Goal: Transaction & Acquisition: Purchase product/service

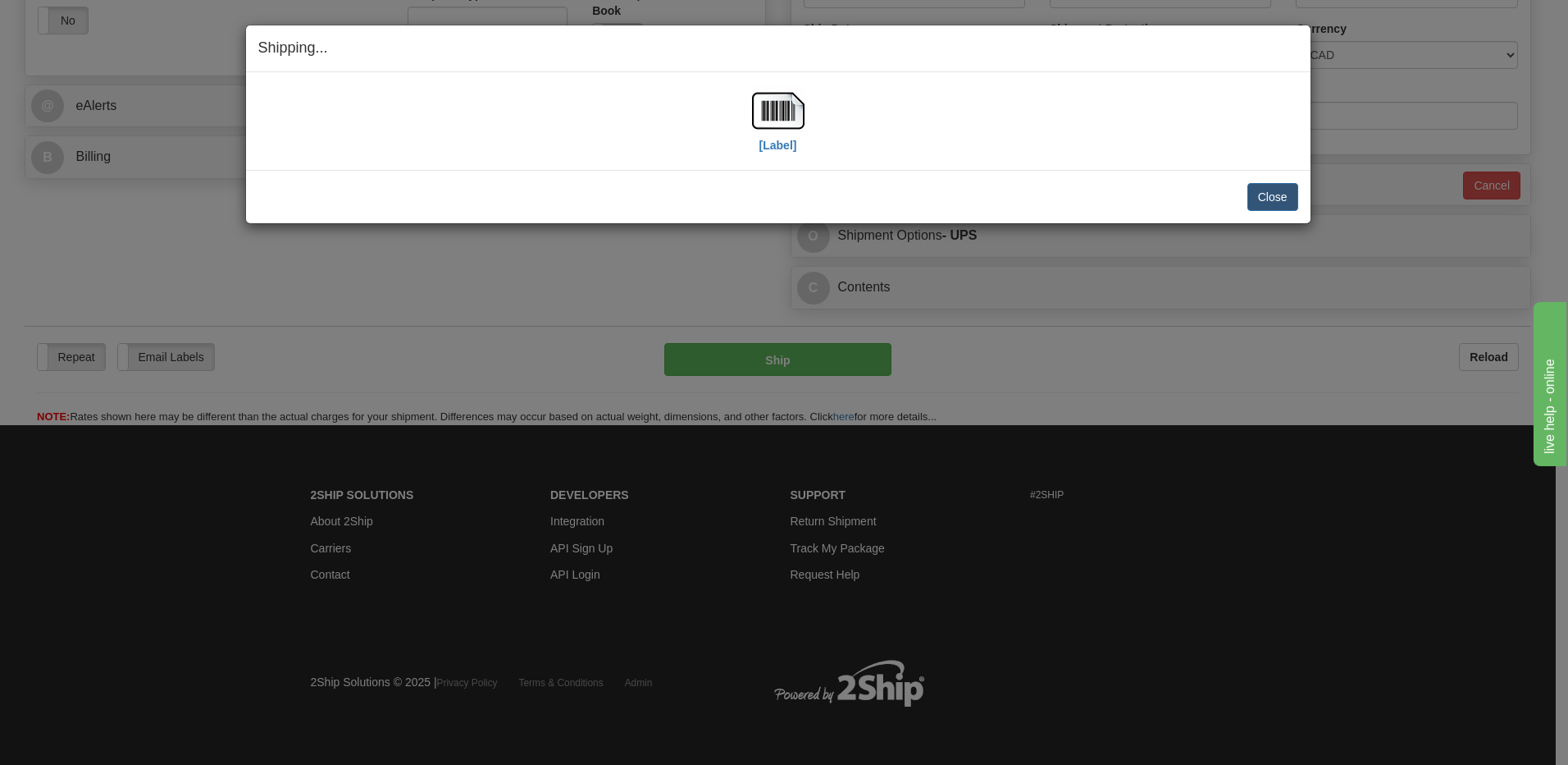
scroll to position [602, 0]
click at [1272, 194] on button "Close" at bounding box center [1273, 196] width 51 height 28
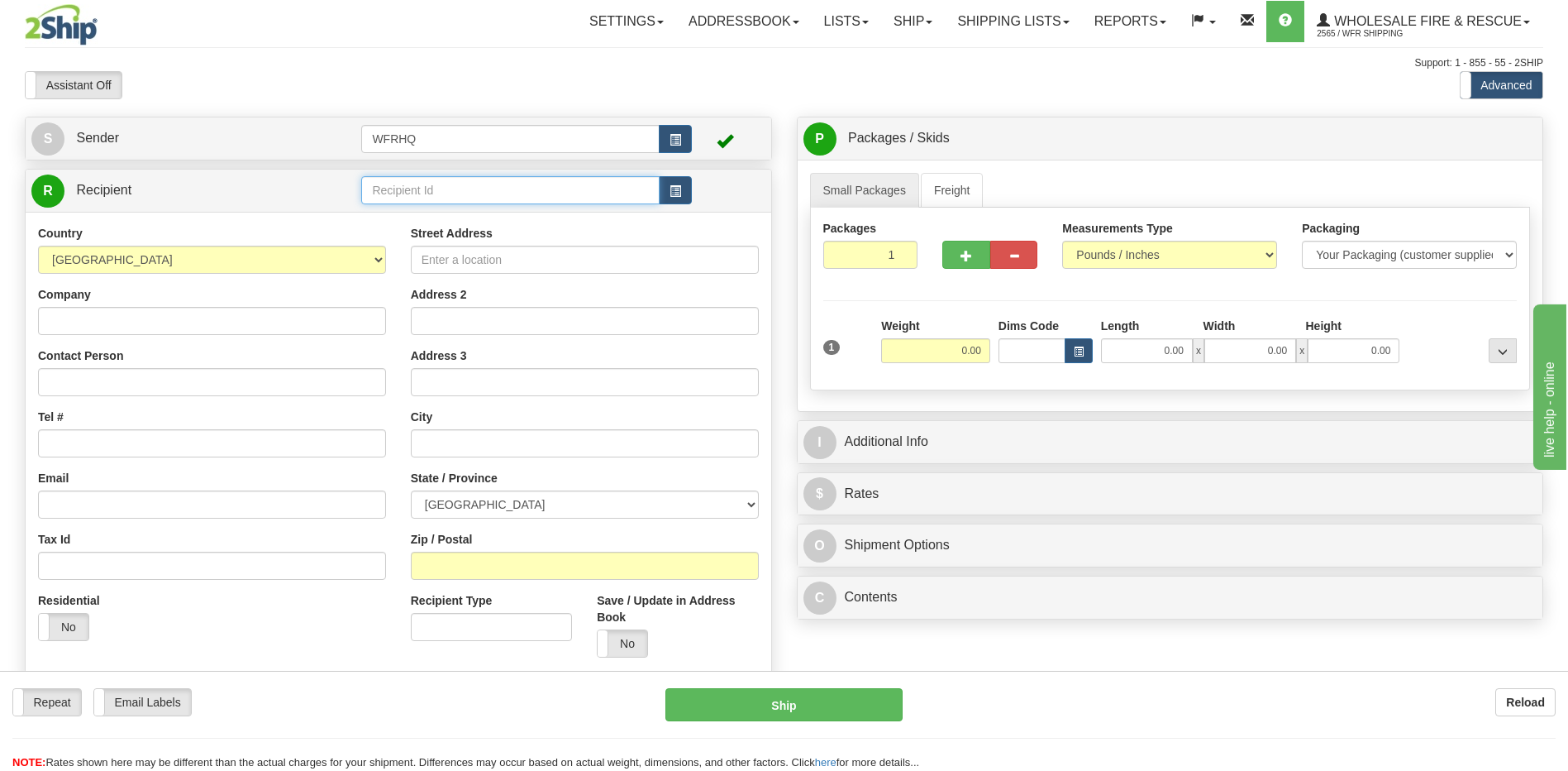
drag, startPoint x: 383, startPoint y: 180, endPoint x: 377, endPoint y: 189, distance: 10.8
click at [383, 179] on input "text" at bounding box center [510, 190] width 298 height 28
click at [378, 189] on input "text" at bounding box center [510, 190] width 298 height 28
type input "stet4204"
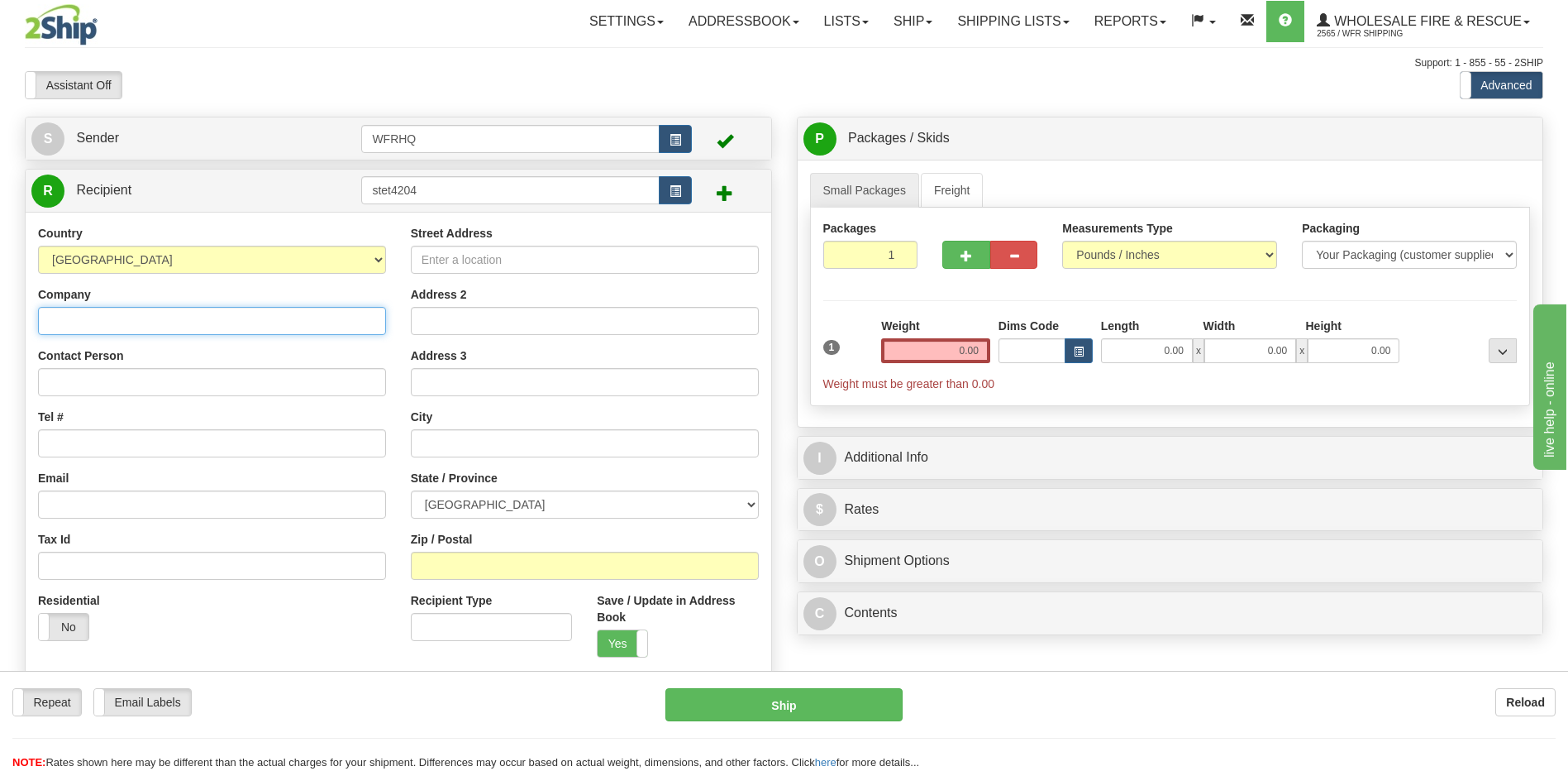
drag, startPoint x: 68, startPoint y: 322, endPoint x: 92, endPoint y: 322, distance: 24.0
click at [70, 322] on input "Company" at bounding box center [212, 320] width 348 height 28
type input "[PERSON_NAME] 06 County"
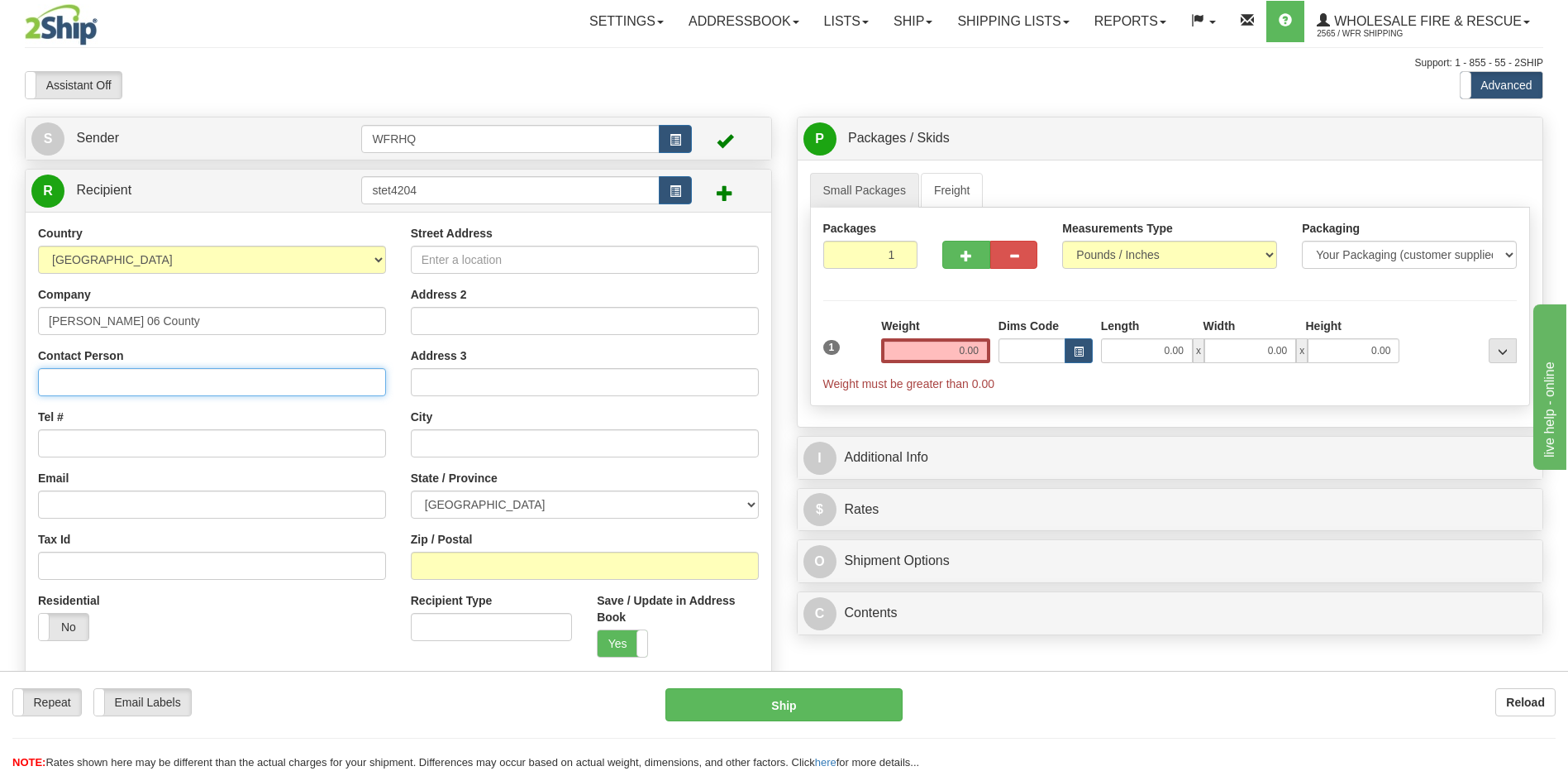
click at [170, 366] on div "Contact Person" at bounding box center [212, 372] width 348 height 49
click at [102, 375] on input "[PERSON_NAME]" at bounding box center [212, 382] width 348 height 28
type input "[PERSON_NAME]"
paste input "[PHONE_NUMBER]"
click at [52, 447] on input "[PHONE_NUMBER]" at bounding box center [212, 443] width 348 height 28
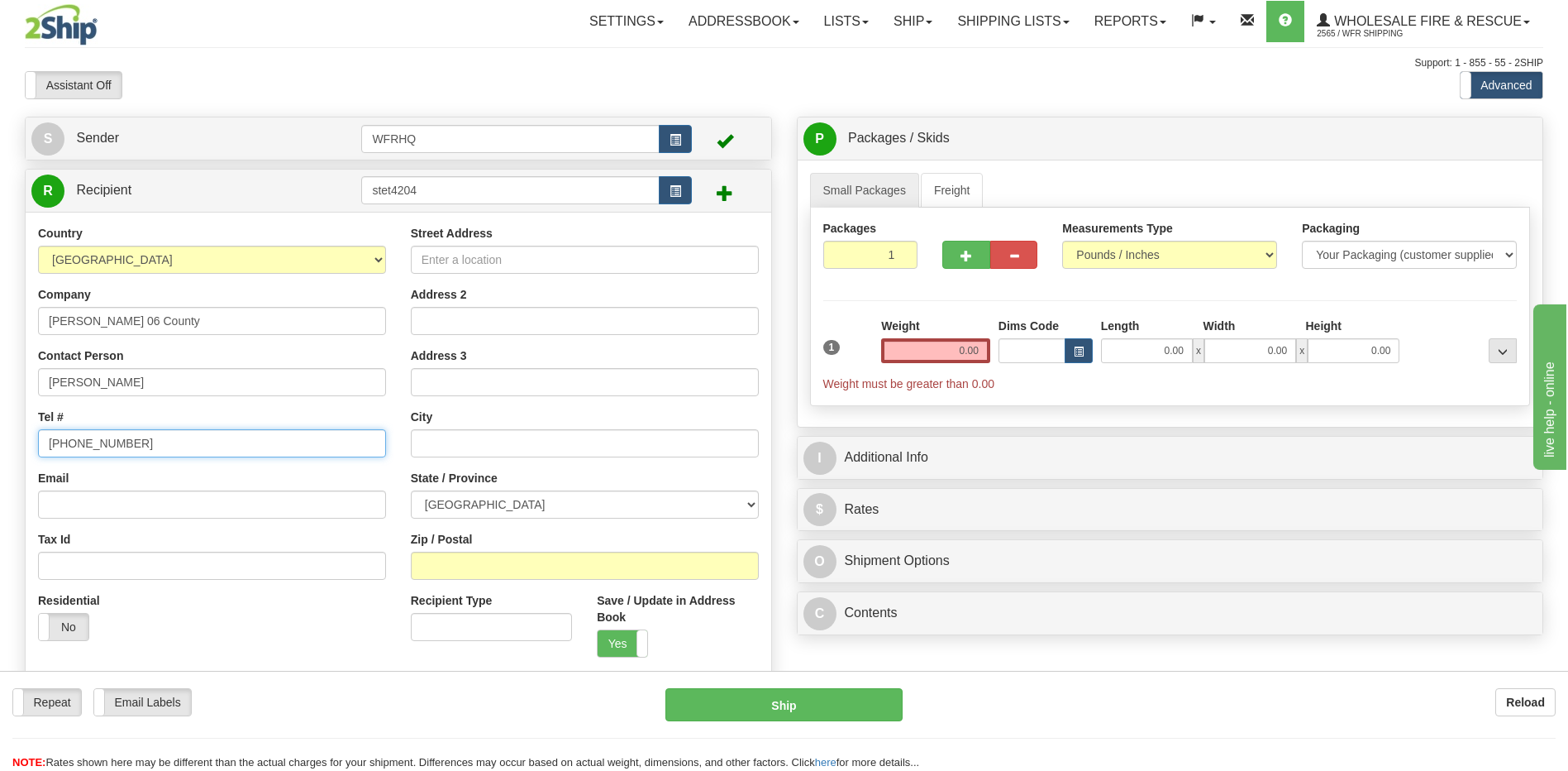
type input "[PHONE_NUMBER]"
paste input "[EMAIL_ADDRESS][DOMAIN_NAME]"
type input "[EMAIL_ADDRESS][DOMAIN_NAME]"
click at [465, 253] on input "Street Address" at bounding box center [585, 259] width 348 height 28
type input "[STREET_ADDRESS]"
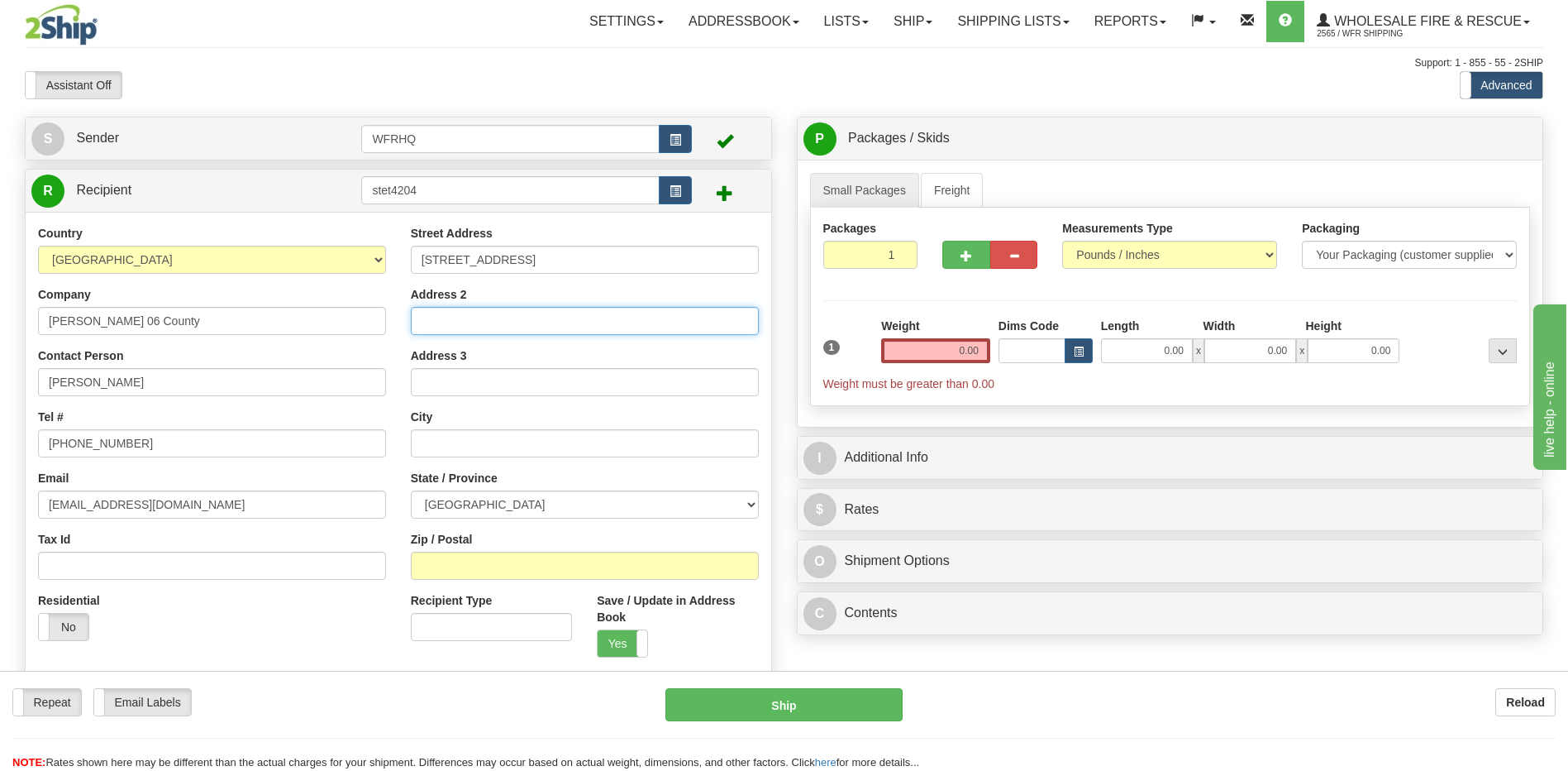
click at [438, 323] on input "Address 2" at bounding box center [585, 320] width 348 height 28
type input "Bay 102"
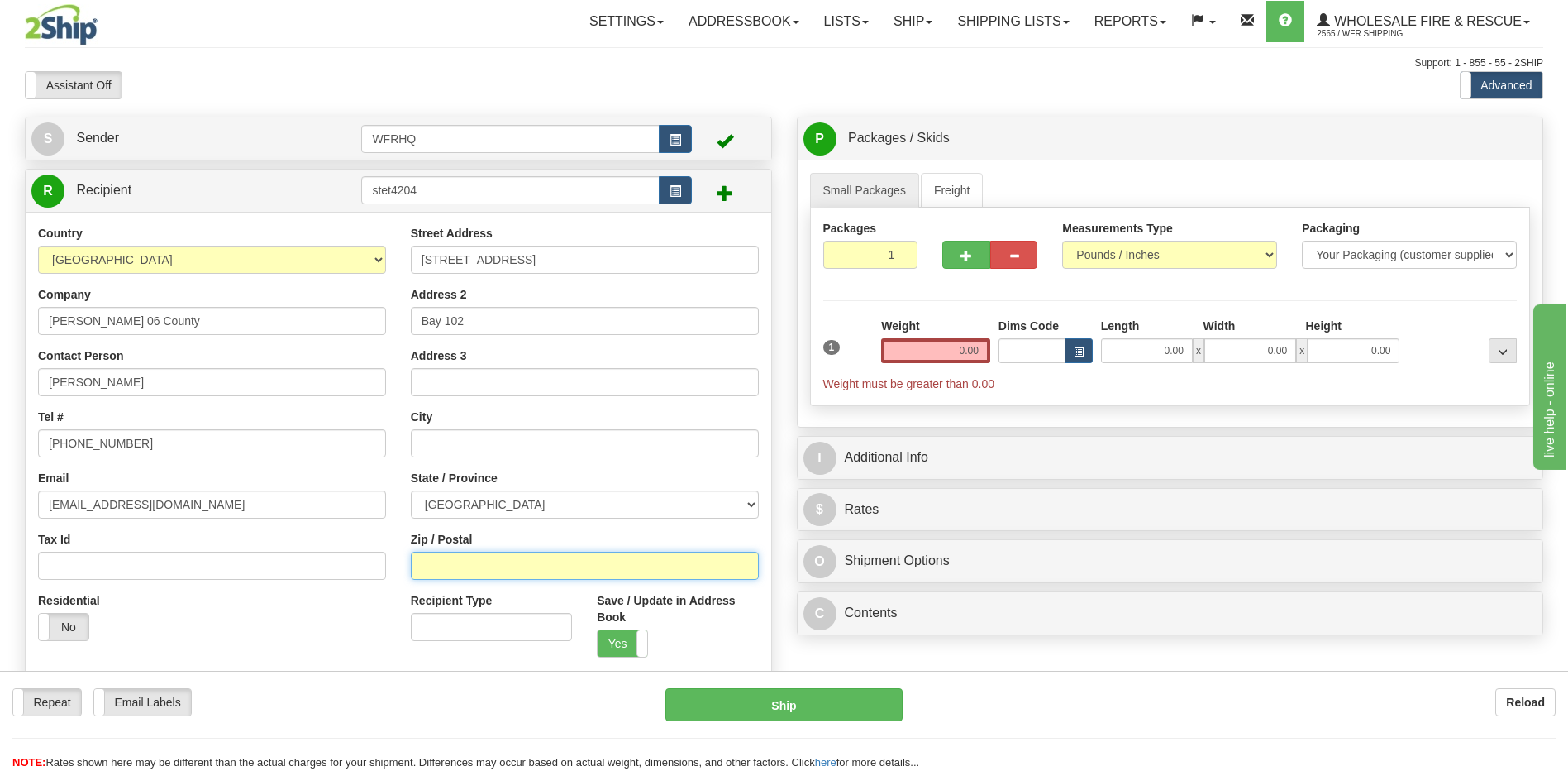
click at [460, 555] on input "Zip / Postal" at bounding box center [585, 566] width 348 height 28
type input "T0C 2L0"
type input "[PERSON_NAME]"
click at [981, 360] on input "0.00" at bounding box center [936, 349] width 109 height 24
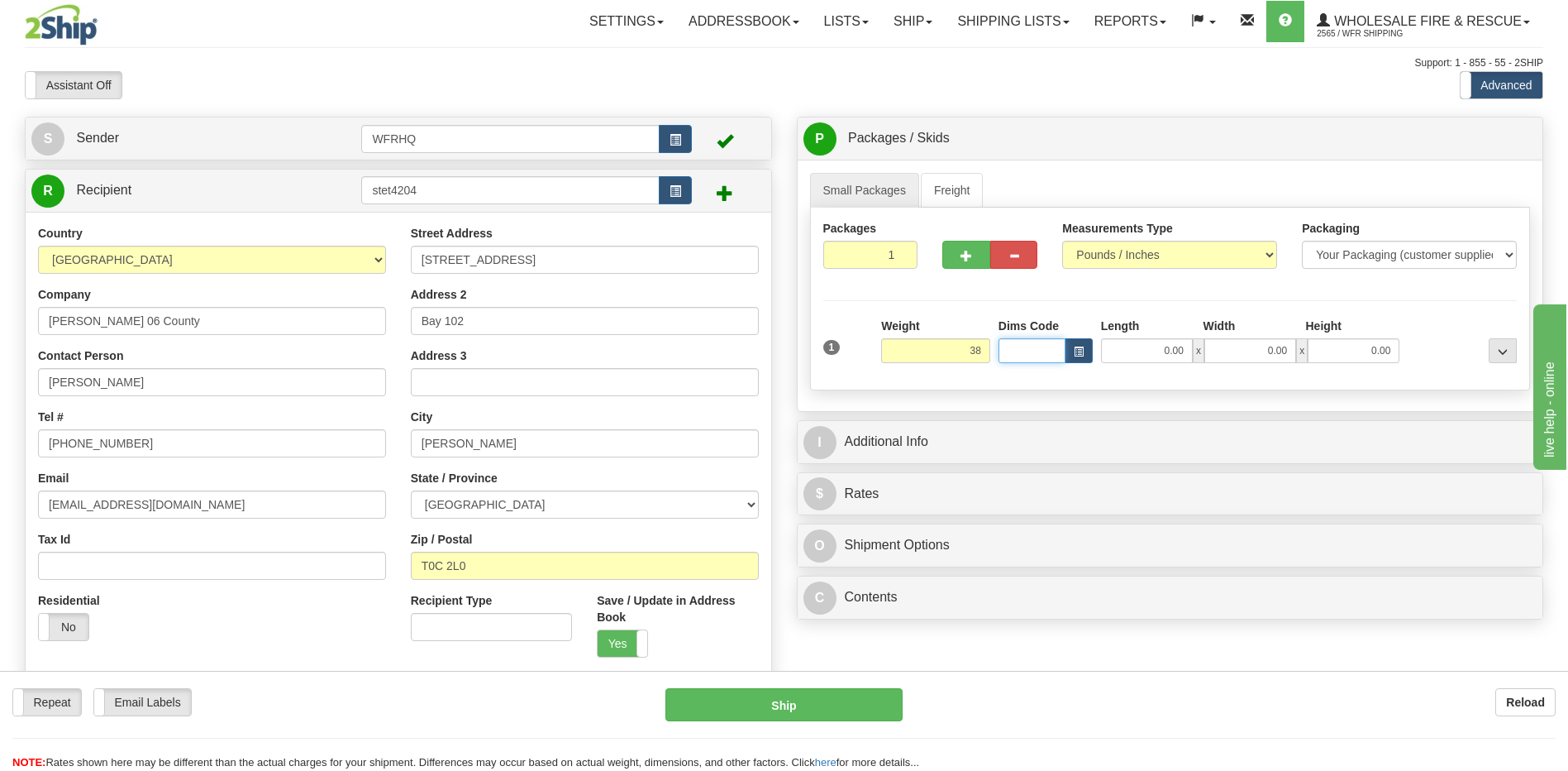
type input "38.00"
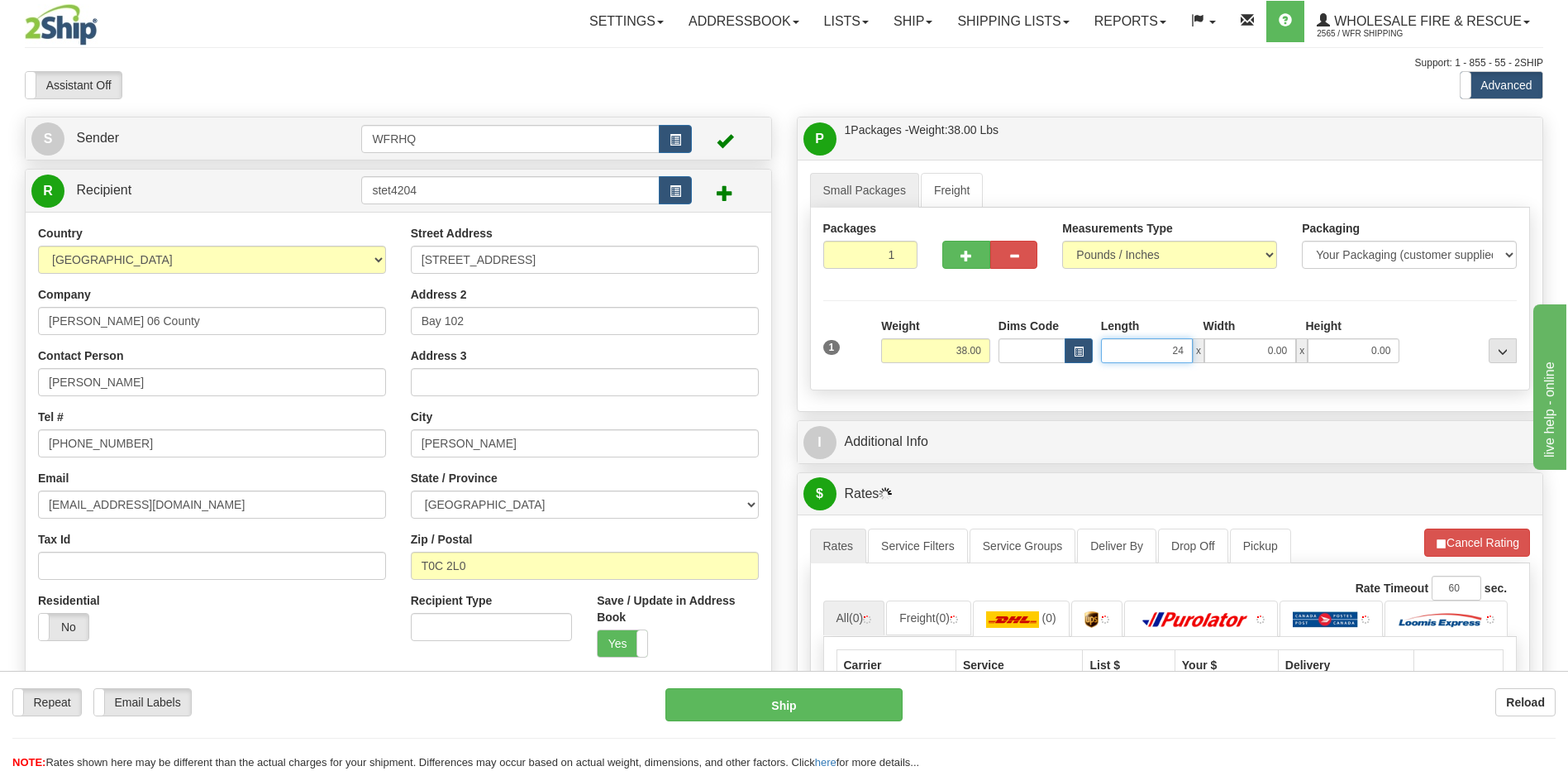
type input "24.00"
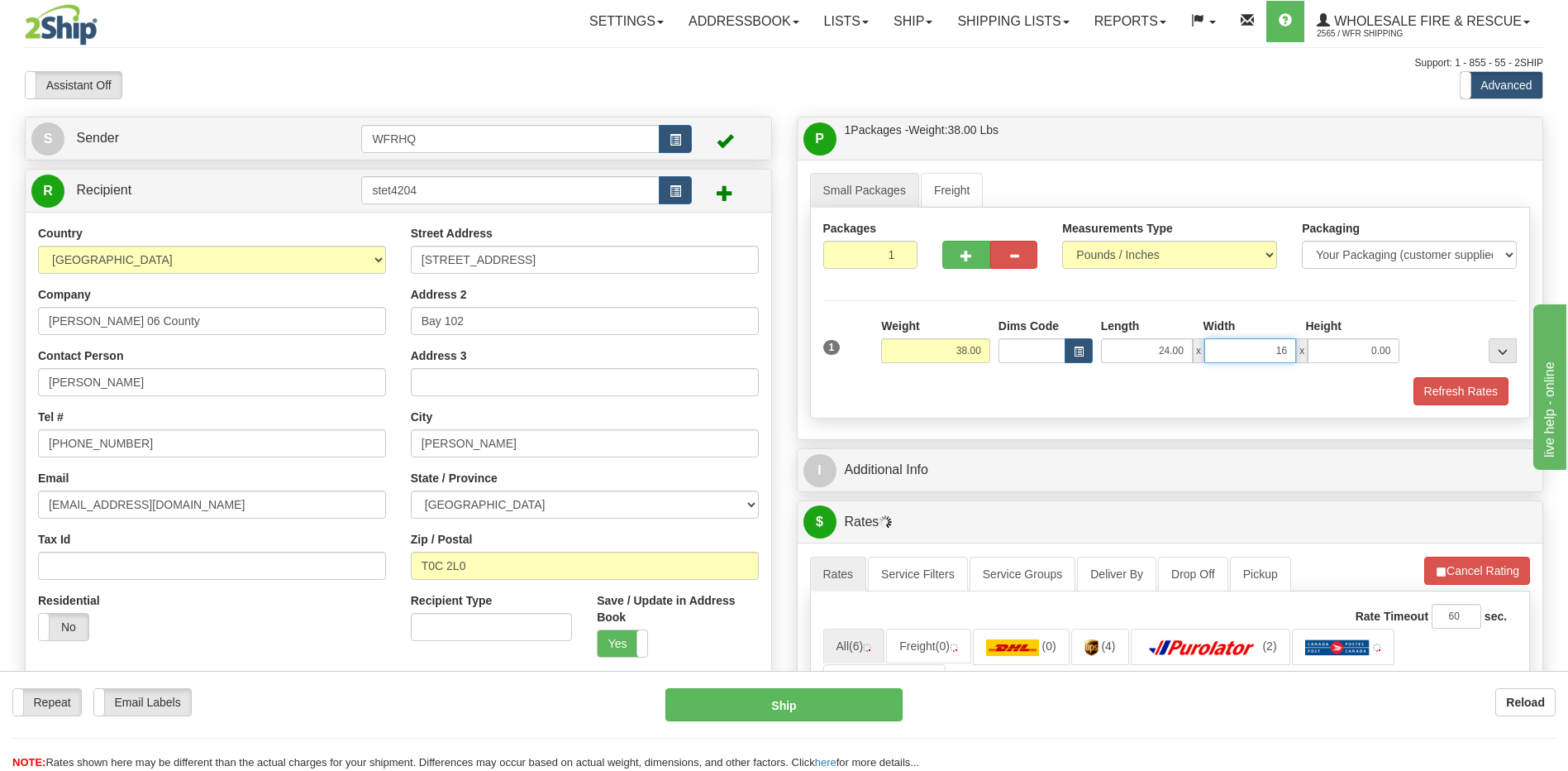
type input "16.00"
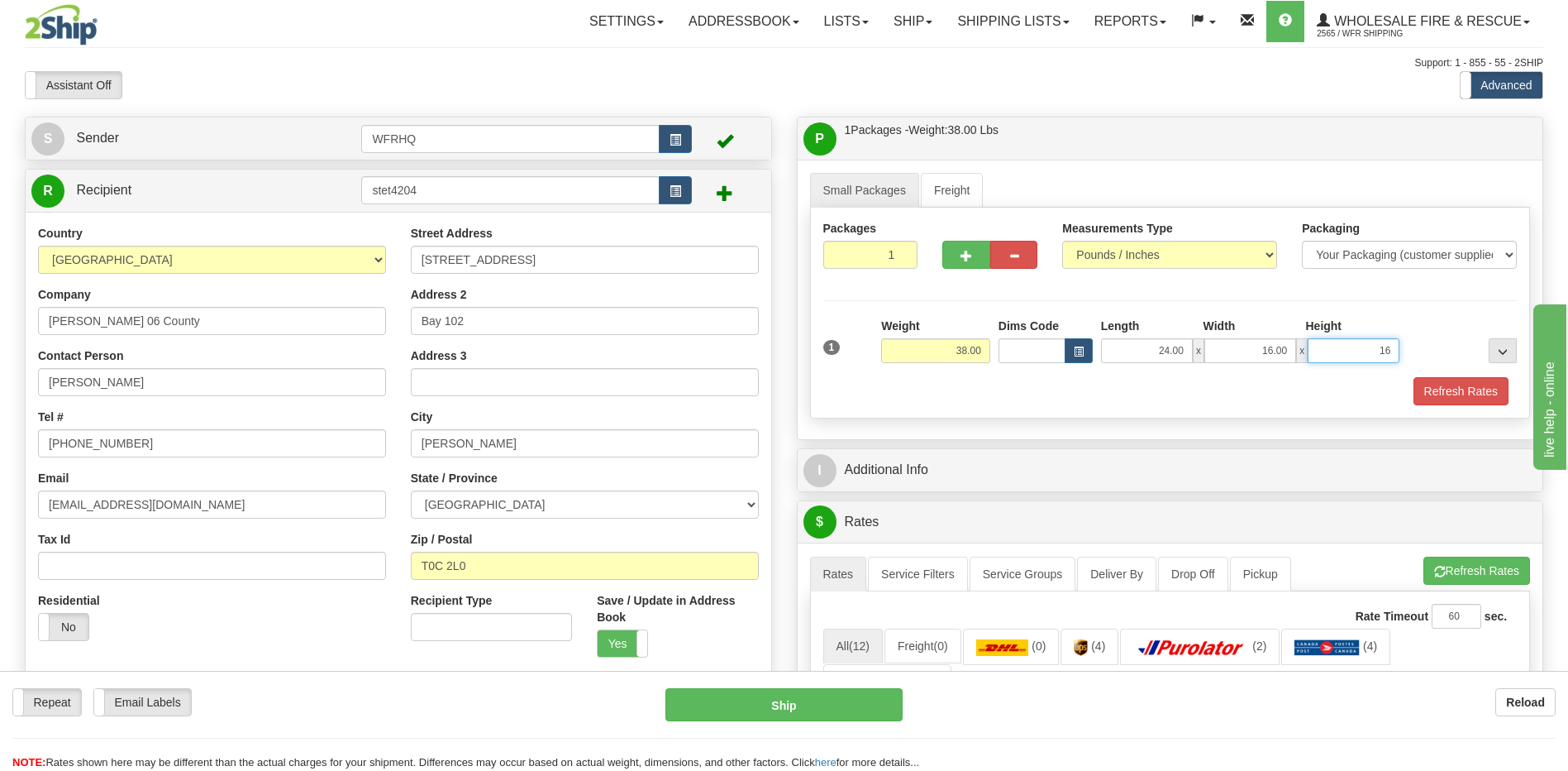
type input "16.00"
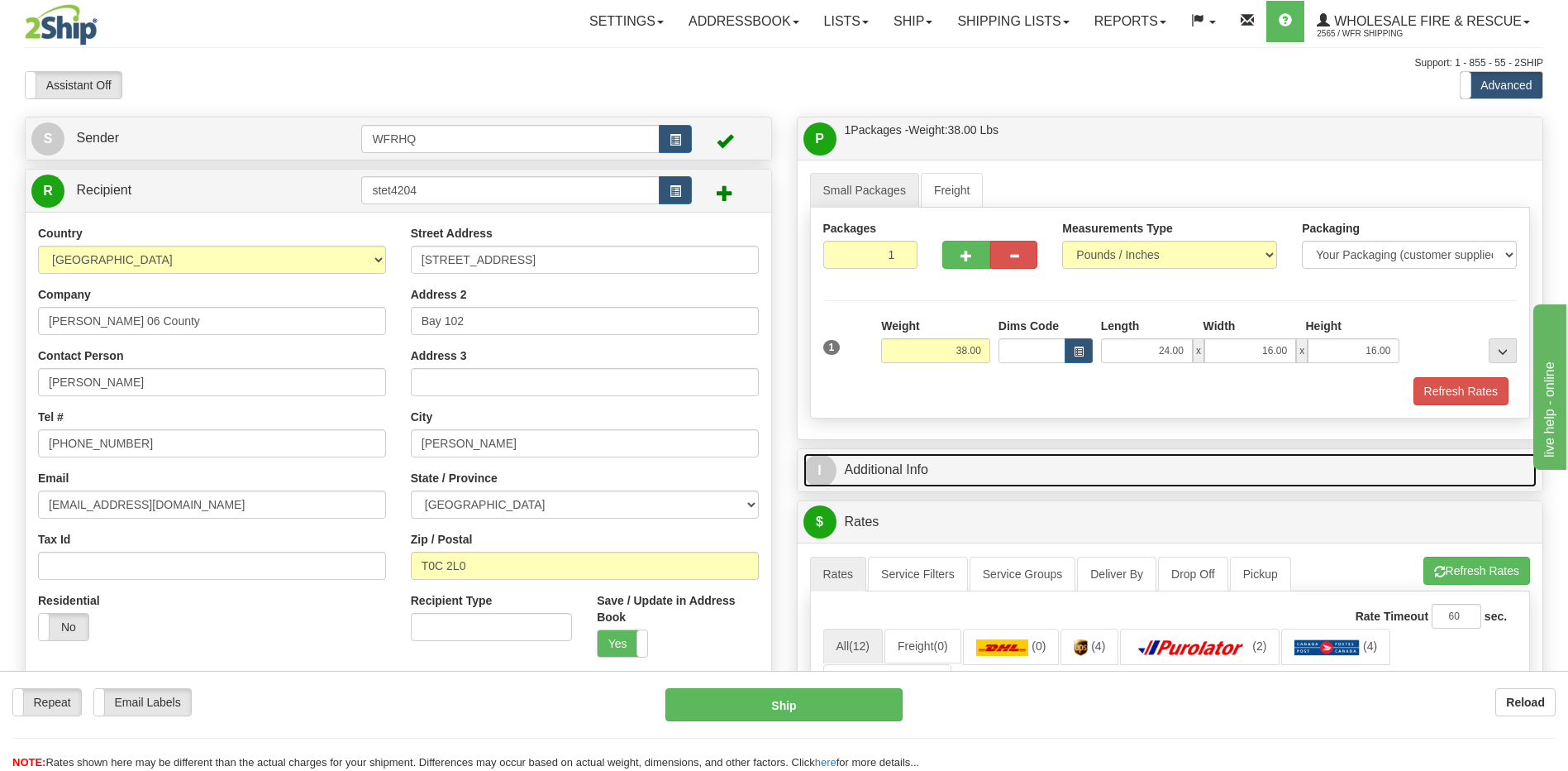
click at [889, 471] on link "I Additional Info" at bounding box center [1171, 470] width 734 height 34
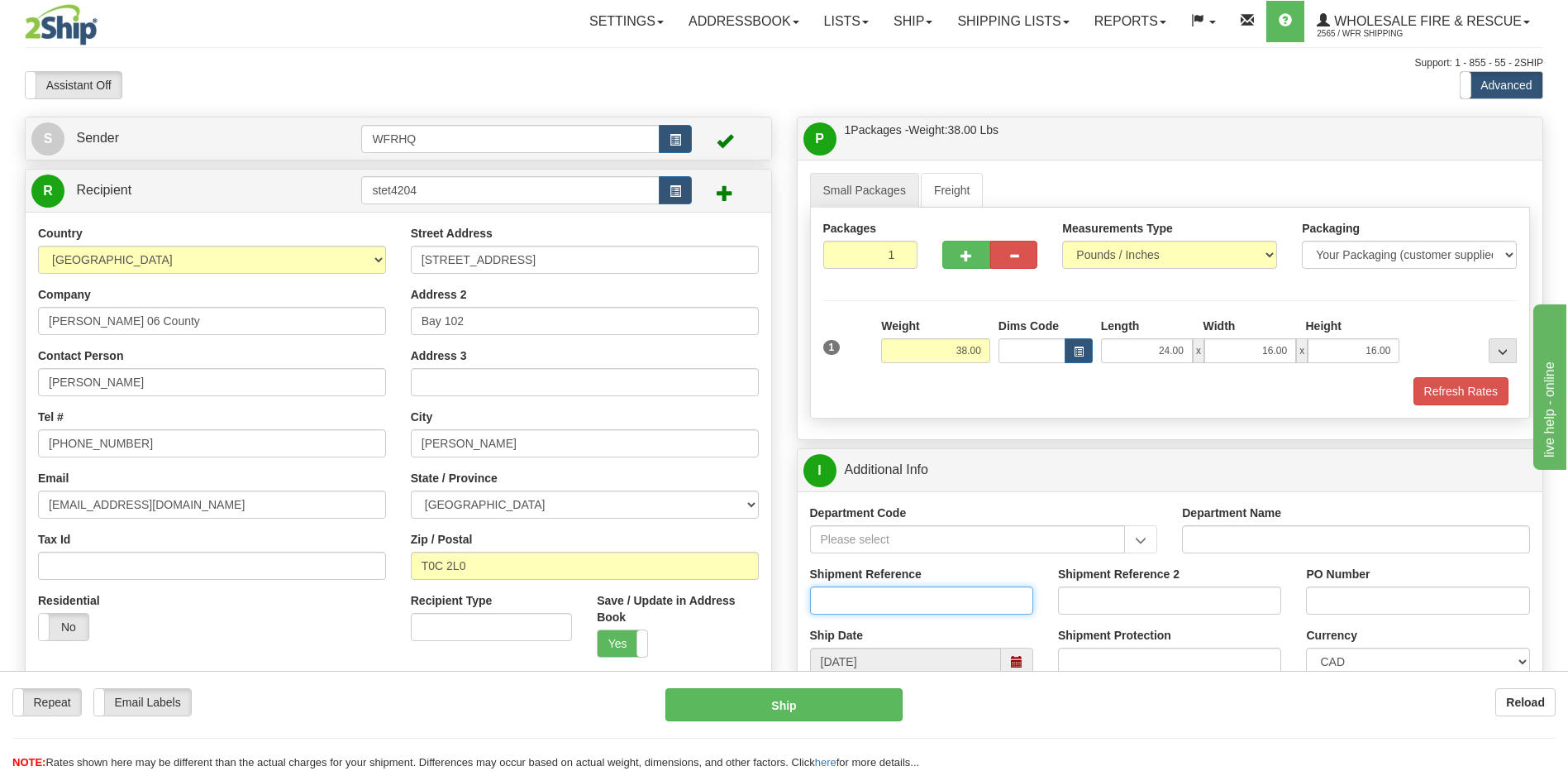
click at [837, 596] on input "Shipment Reference" at bounding box center [921, 600] width 223 height 28
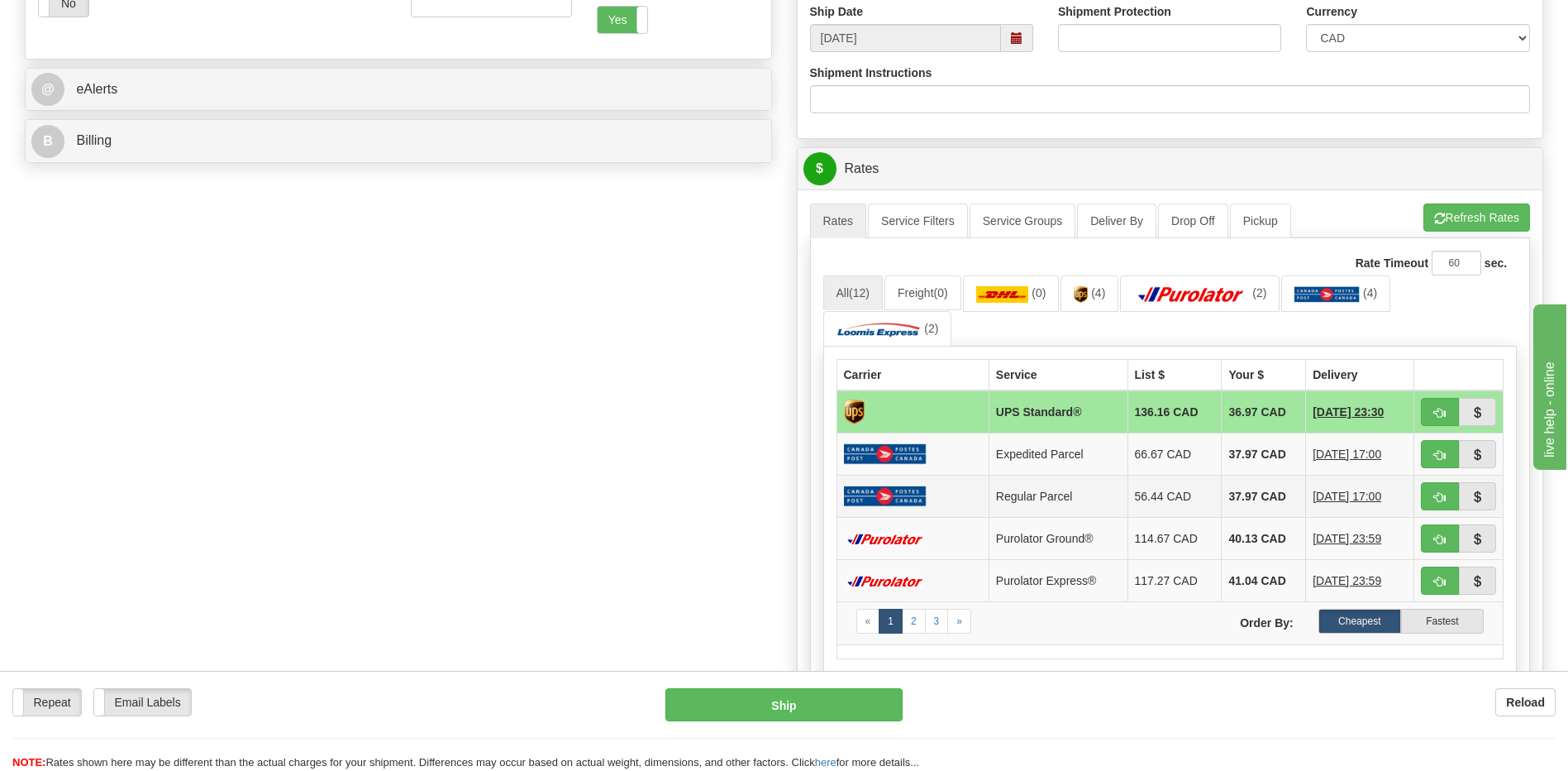
scroll to position [662, 0]
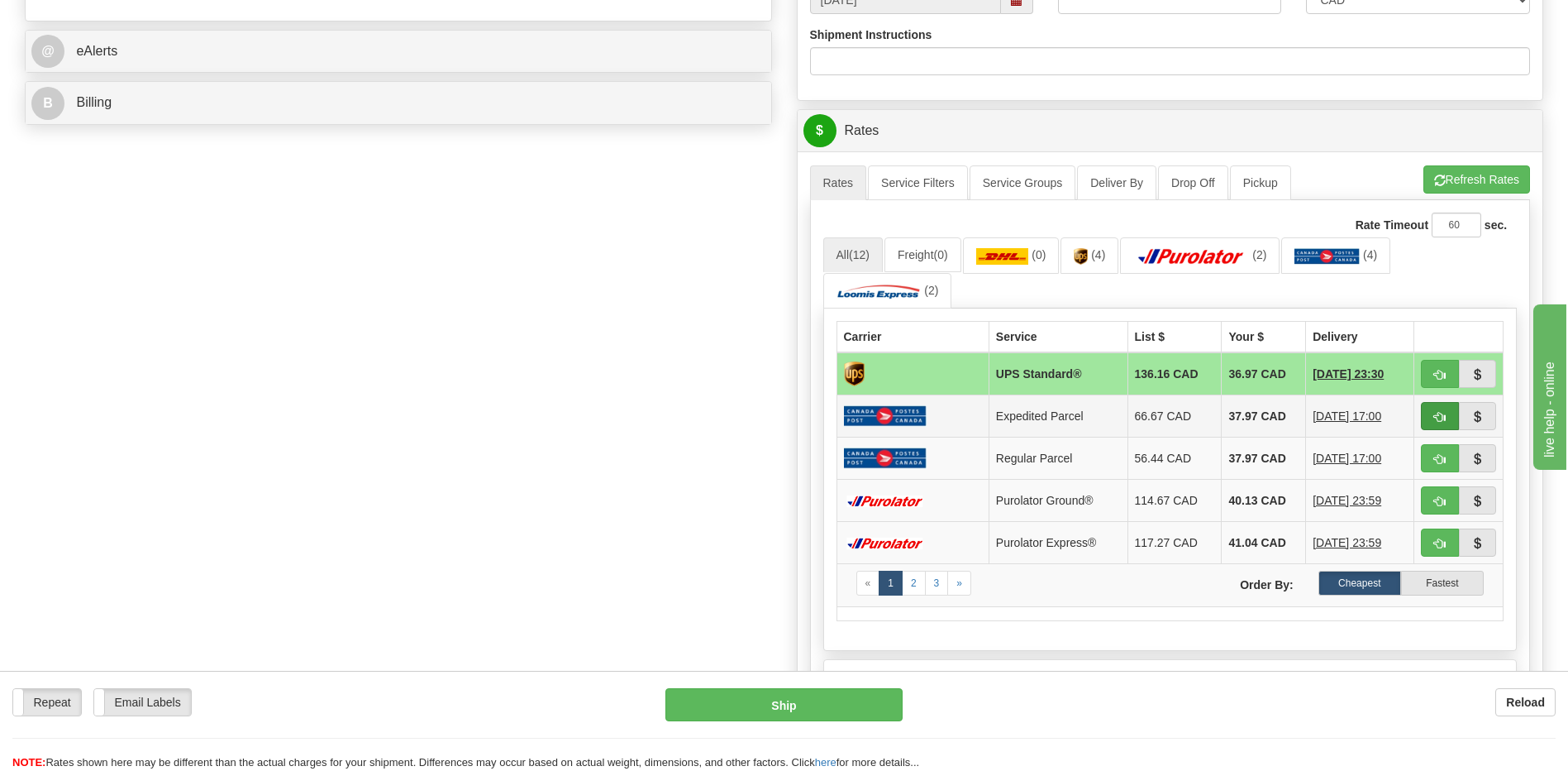
type input "S46848-30686"
click at [1441, 419] on span "button" at bounding box center [1440, 417] width 12 height 11
type input "DOM.EP"
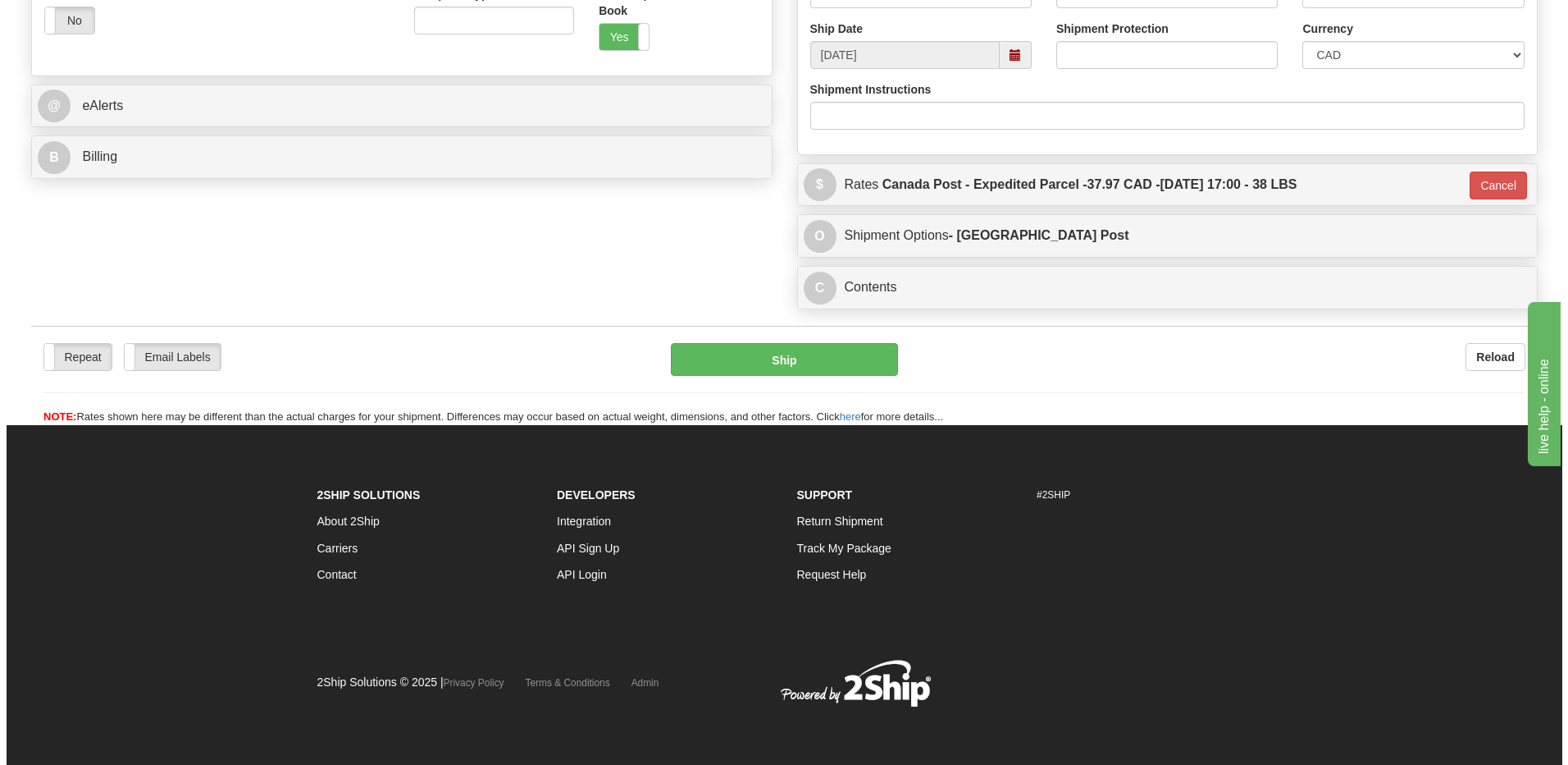
scroll to position [602, 0]
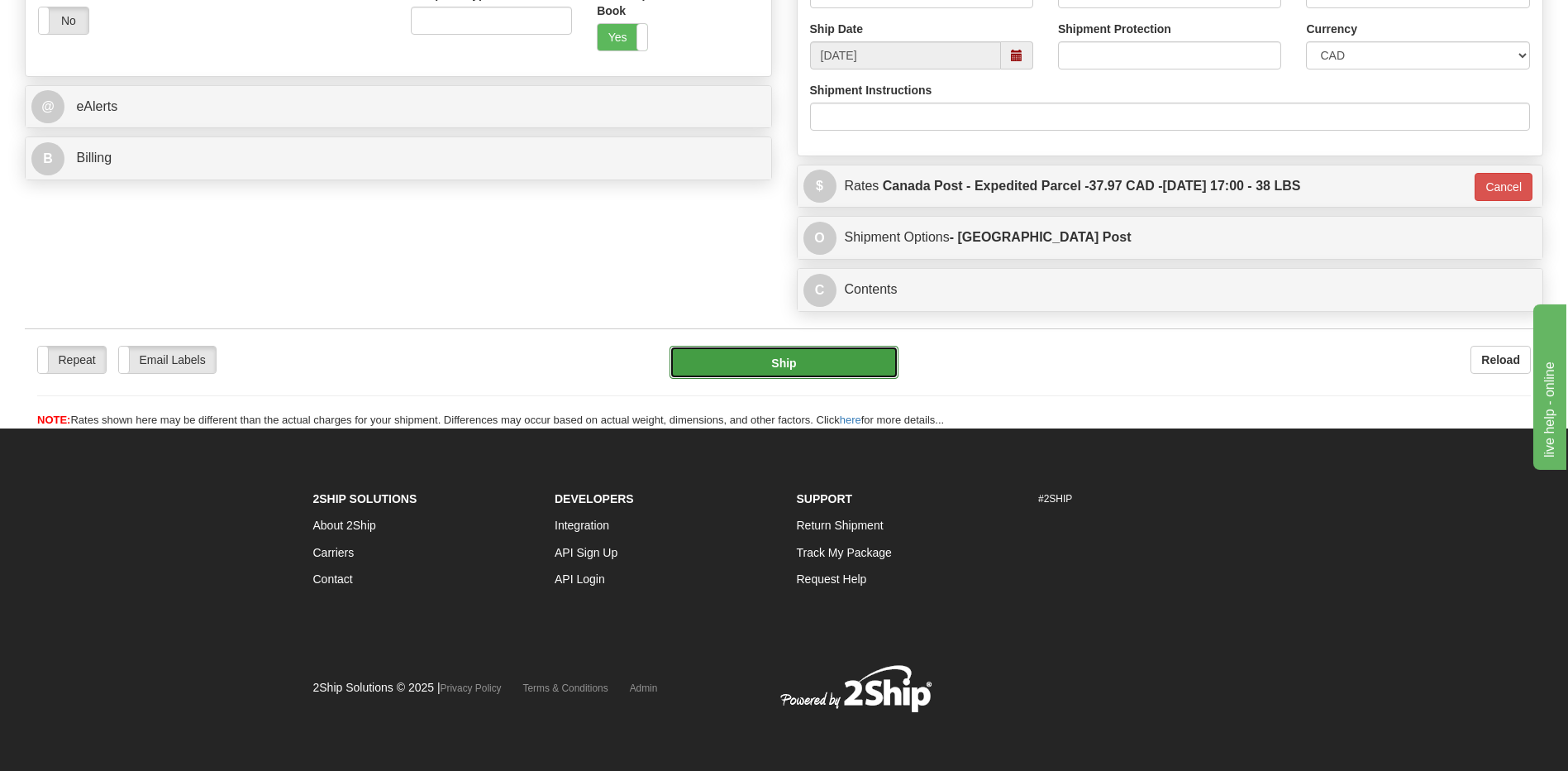
click at [782, 364] on button "Ship" at bounding box center [784, 362] width 228 height 33
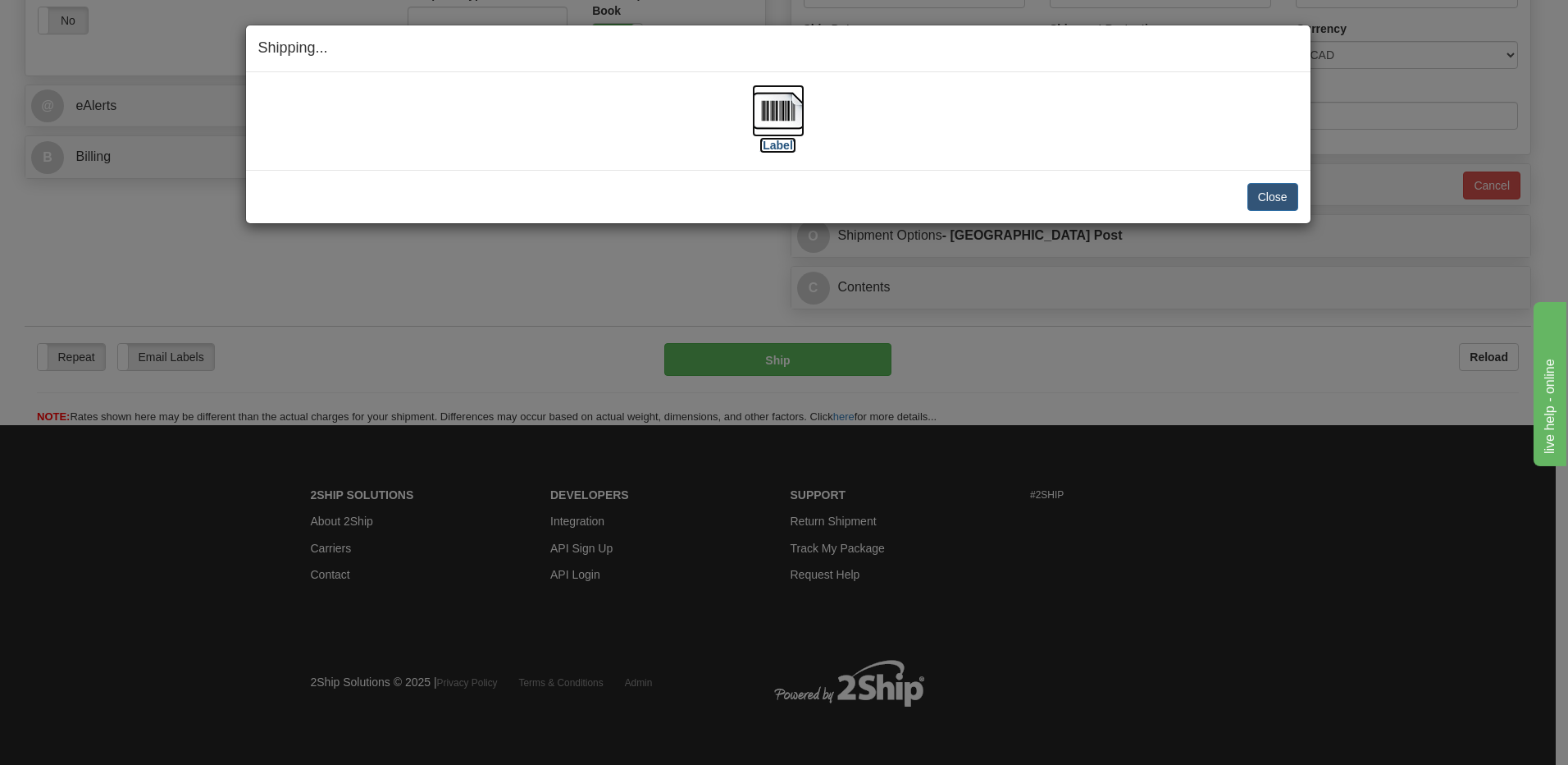
click at [776, 110] on img at bounding box center [778, 110] width 52 height 52
